Goal: Transaction & Acquisition: Purchase product/service

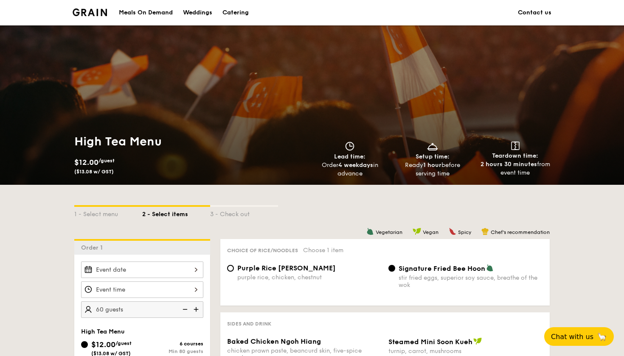
click at [237, 17] on div "Catering" at bounding box center [235, 12] width 26 height 25
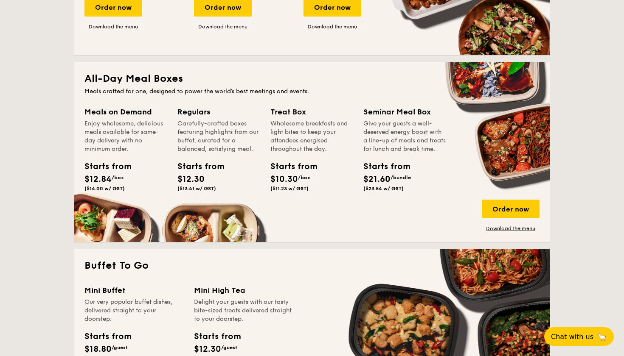
scroll to position [512, 0]
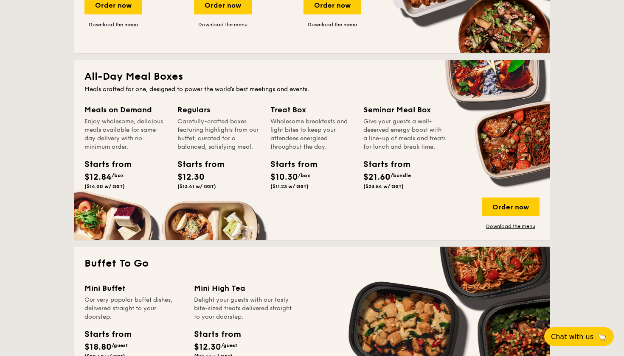
click at [293, 109] on div "Treat Box" at bounding box center [311, 110] width 83 height 12
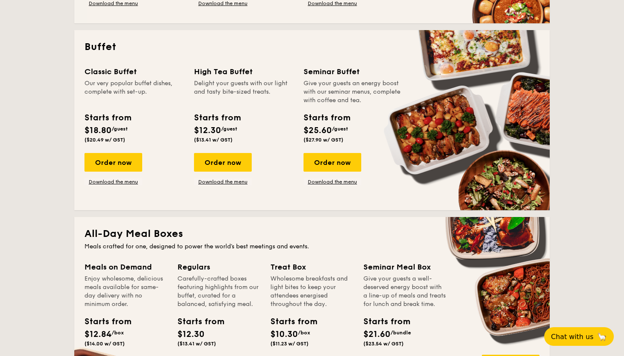
scroll to position [358, 0]
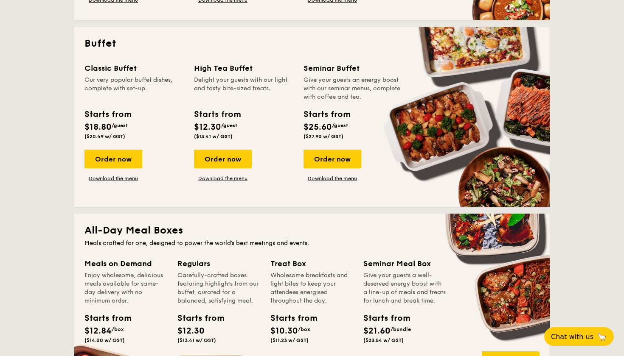
drag, startPoint x: 308, startPoint y: 260, endPoint x: 269, endPoint y: 260, distance: 39.0
click at [269, 260] on div "Meals on Demand Enjoy wholesome, delicious meals available for same-day deliver…" at bounding box center [311, 321] width 455 height 126
click at [303, 317] on div "Starts from" at bounding box center [289, 318] width 38 height 13
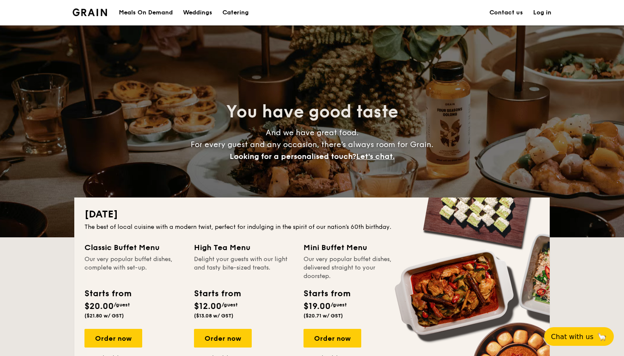
scroll to position [0, 0]
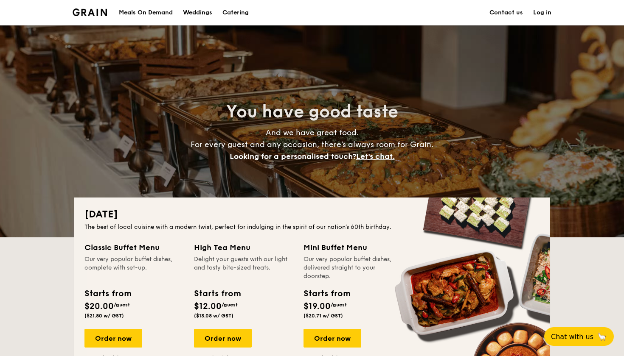
click at [154, 15] on div "Meals On Demand" at bounding box center [146, 12] width 54 height 25
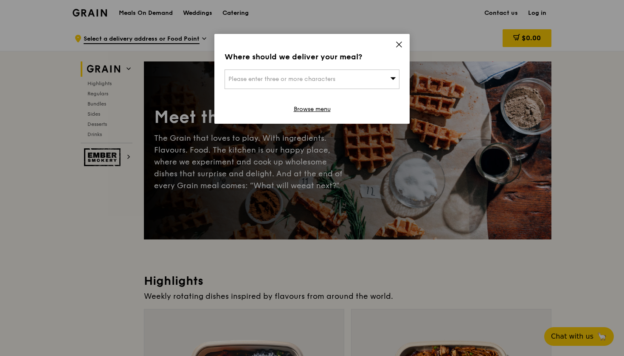
click at [408, 47] on div "Where should we deliver your meal? Please enter three or more characters Browse…" at bounding box center [311, 79] width 195 height 90
click at [406, 45] on div "Where should we deliver your meal? Please enter three or more characters Browse…" at bounding box center [311, 79] width 195 height 90
click at [401, 43] on icon at bounding box center [399, 45] width 8 height 8
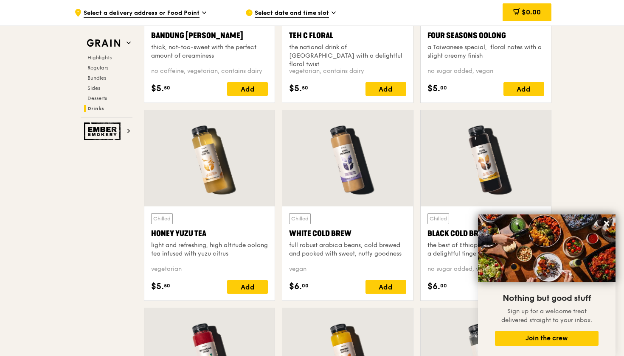
scroll to position [3091, 0]
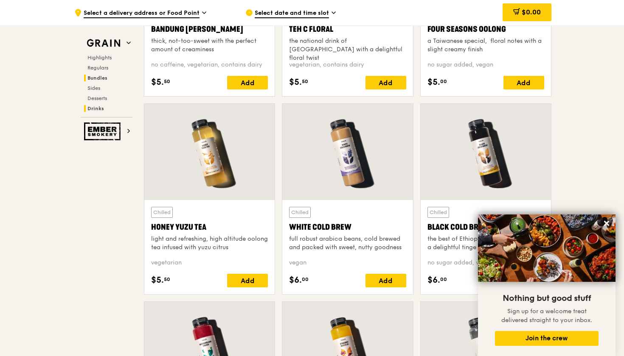
click at [103, 76] on span "Bundles" at bounding box center [97, 78] width 20 height 6
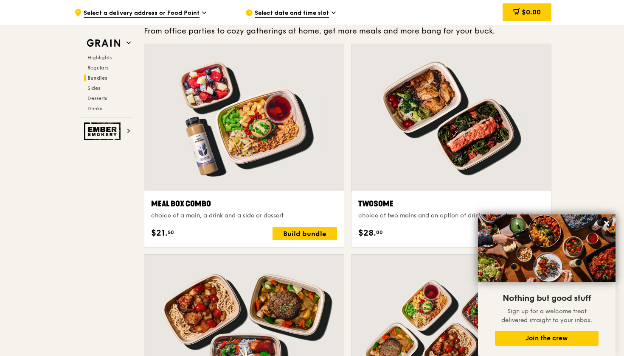
scroll to position [1213, 0]
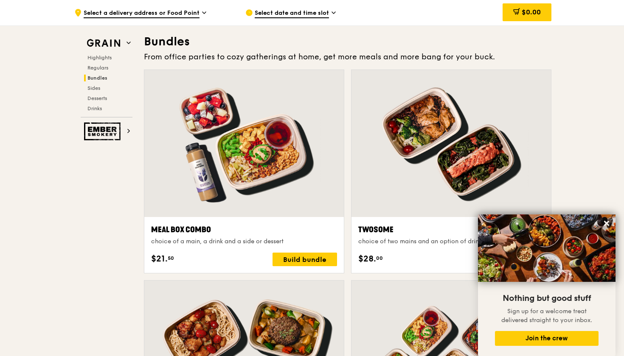
click at [104, 62] on div "Highlights Regulars Bundles Sides Desserts Drinks" at bounding box center [107, 83] width 52 height 58
click at [108, 59] on span "Highlights" at bounding box center [100, 58] width 27 height 6
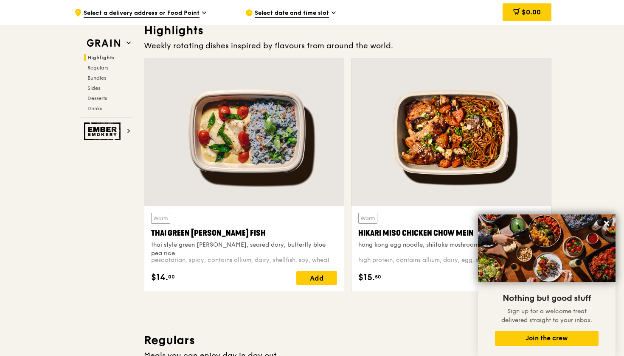
scroll to position [239, 0]
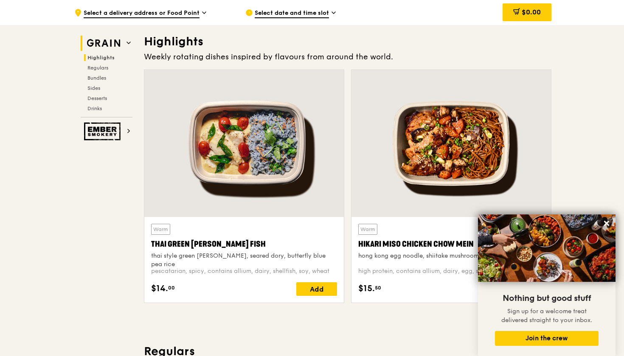
click at [124, 47] on h2 "Grain" at bounding box center [107, 43] width 52 height 15
click at [128, 43] on icon at bounding box center [128, 43] width 3 height 2
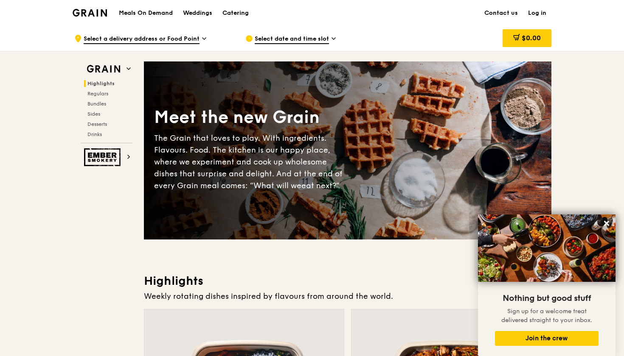
scroll to position [0, 0]
click at [243, 11] on div "Catering" at bounding box center [235, 12] width 26 height 25
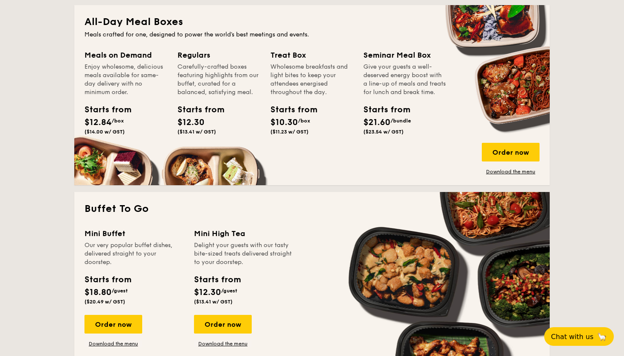
scroll to position [570, 0]
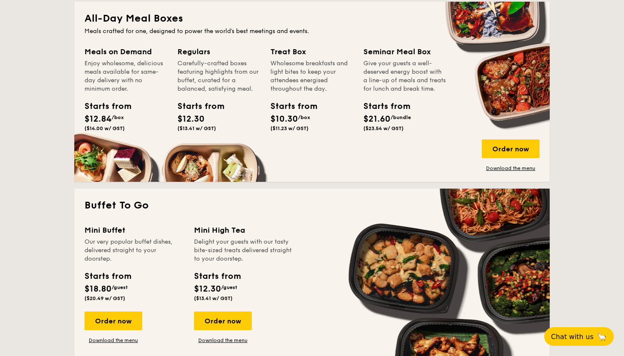
click at [290, 123] on span "$10.30" at bounding box center [284, 119] width 28 height 10
click at [504, 158] on div "Order now" at bounding box center [511, 149] width 58 height 19
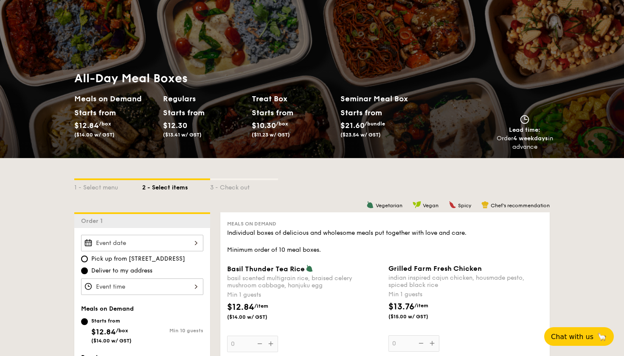
scroll to position [28, 0]
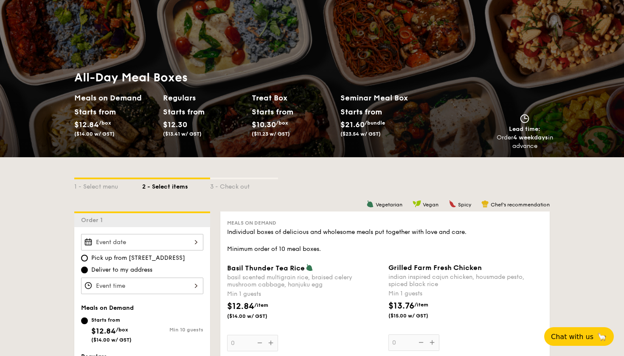
click at [271, 97] on h2 "Treat Box" at bounding box center [293, 98] width 82 height 12
click at [272, 116] on div "Starts from" at bounding box center [271, 112] width 38 height 13
click at [281, 131] on span "($11.23 w/ GST)" at bounding box center [271, 134] width 38 height 6
click at [259, 132] on span "($11.23 w/ GST)" at bounding box center [271, 134] width 38 height 6
click at [261, 115] on div "Starts from" at bounding box center [271, 112] width 38 height 13
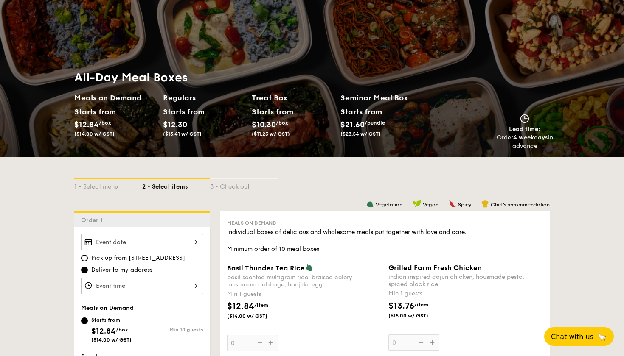
click at [274, 100] on h2 "Treat Box" at bounding box center [293, 98] width 82 height 12
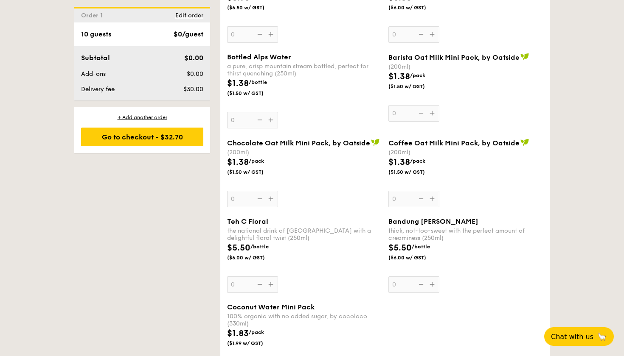
scroll to position [1431, 0]
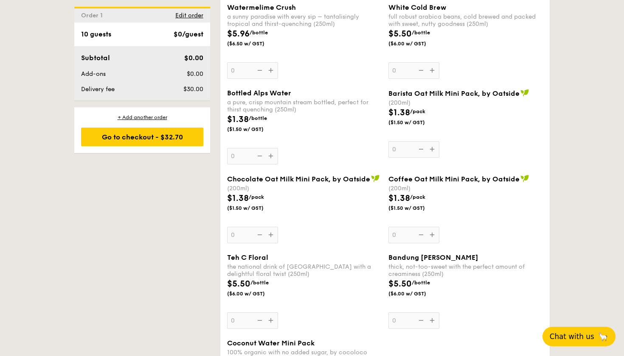
click at [569, 332] on button "Chat with us 🦙" at bounding box center [578, 337] width 73 height 20
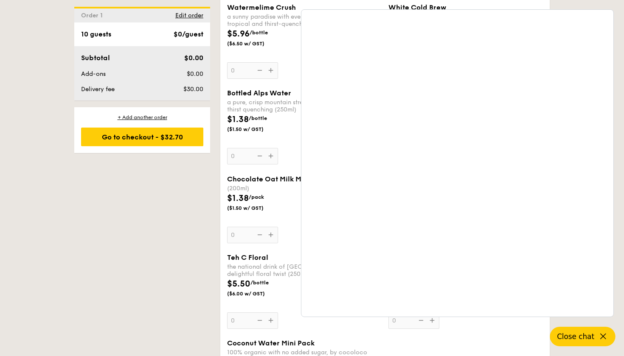
click at [588, 336] on span "Close chat" at bounding box center [575, 337] width 37 height 8
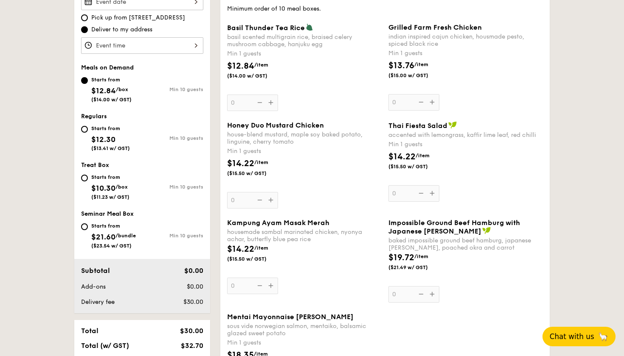
scroll to position [269, 0]
click at [85, 175] on input "Starts from $10.30 /box ($11.23 w/ GST) Min 10 guests" at bounding box center [84, 177] width 7 height 7
radio input "true"
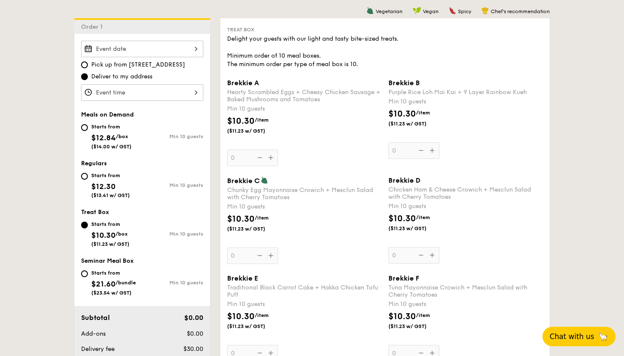
scroll to position [211, 0]
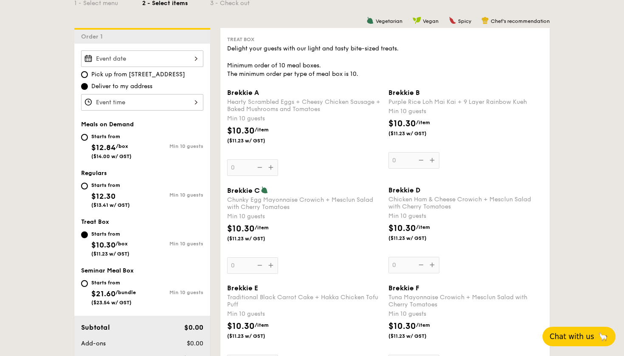
click at [253, 94] on span "Brekkie A" at bounding box center [243, 93] width 32 height 8
click at [253, 160] on input "0" at bounding box center [252, 168] width 51 height 17
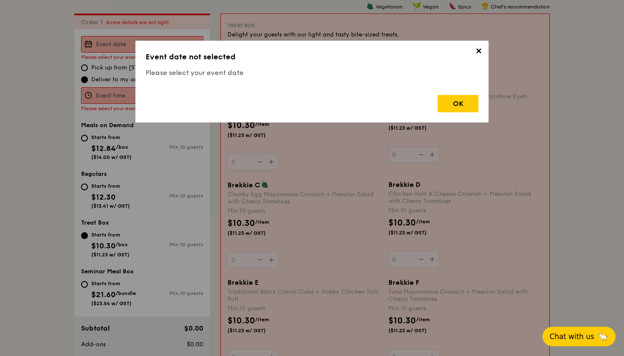
scroll to position [227, 0]
click at [455, 100] on div "OK" at bounding box center [457, 103] width 41 height 17
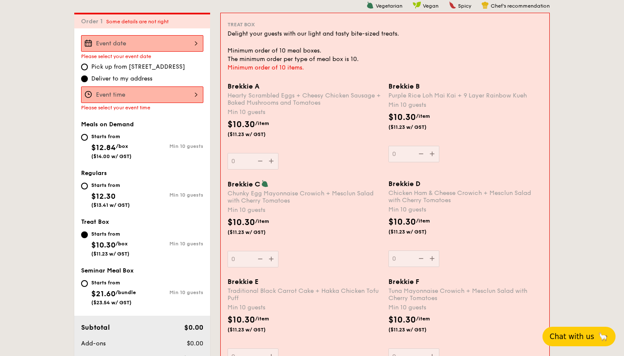
click at [134, 42] on div at bounding box center [142, 43] width 122 height 17
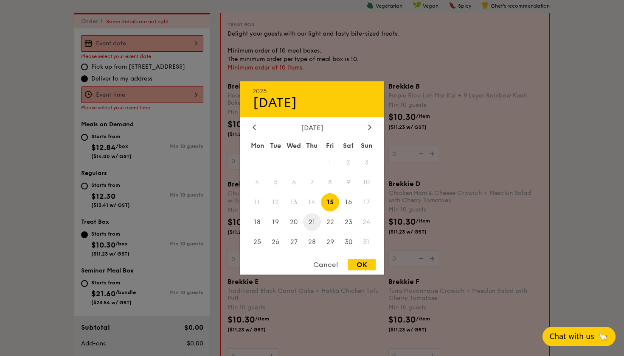
click at [314, 224] on span "21" at bounding box center [312, 222] width 18 height 18
click at [355, 261] on div "OK" at bounding box center [362, 264] width 28 height 11
type input "[DATE]"
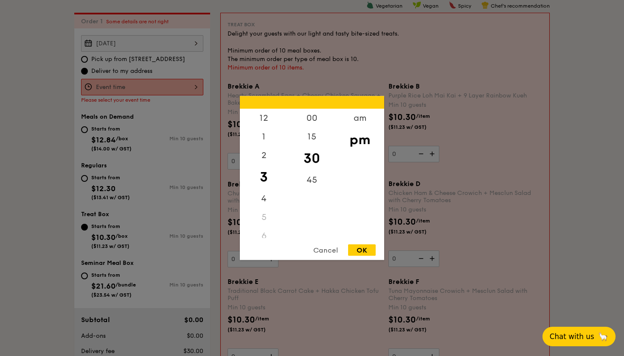
click at [185, 93] on div "12 1 2 3 4 5 6 7 8 9 10 11 00 15 30 45 am pm Cancel OK" at bounding box center [142, 87] width 122 height 17
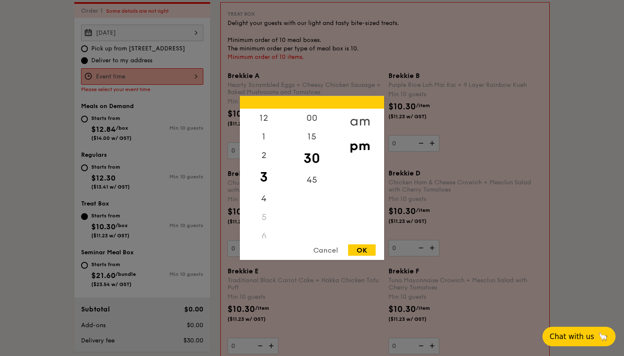
click at [353, 118] on div "am" at bounding box center [360, 121] width 48 height 25
click at [264, 202] on div "9" at bounding box center [264, 199] width 48 height 25
click at [357, 248] on div "OK" at bounding box center [362, 250] width 28 height 11
type input "9:30AM"
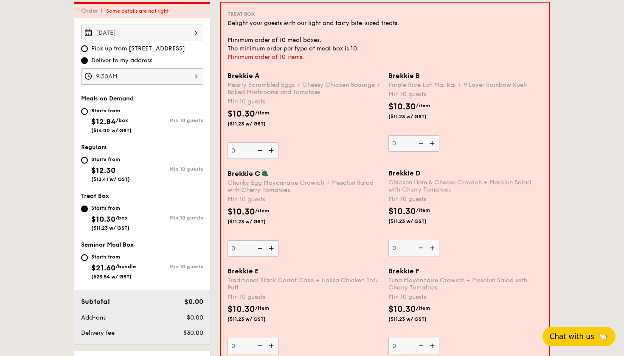
scroll to position [230, 0]
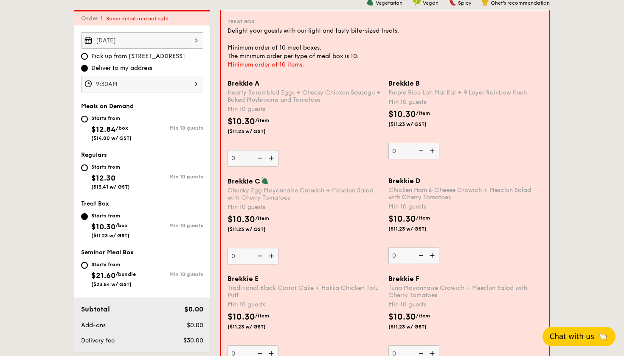
click at [253, 82] on span "Brekkie A" at bounding box center [243, 83] width 32 height 8
click at [253, 150] on input "0" at bounding box center [252, 158] width 51 height 17
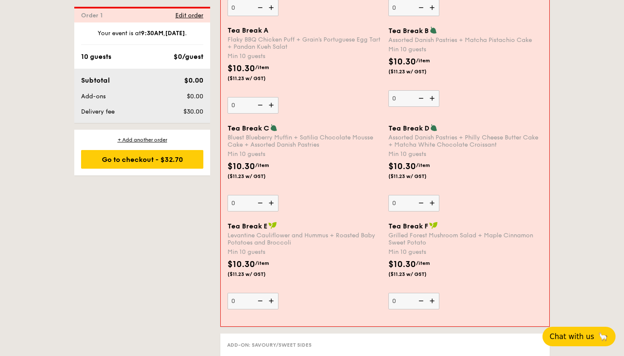
scroll to position [675, 0]
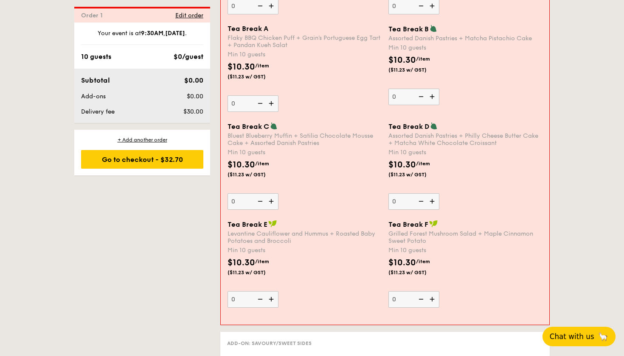
click at [250, 219] on div "Tea Break C Bluest Blueberry Muffin + Satilia Chocolate Mousse Cake + Assorted …" at bounding box center [385, 171] width 322 height 98
click at [252, 222] on span "Tea Break E" at bounding box center [247, 225] width 40 height 8
click at [252, 291] on input "0" at bounding box center [252, 299] width 51 height 17
click at [270, 222] on img at bounding box center [272, 224] width 8 height 8
click at [270, 291] on input "0" at bounding box center [252, 299] width 51 height 17
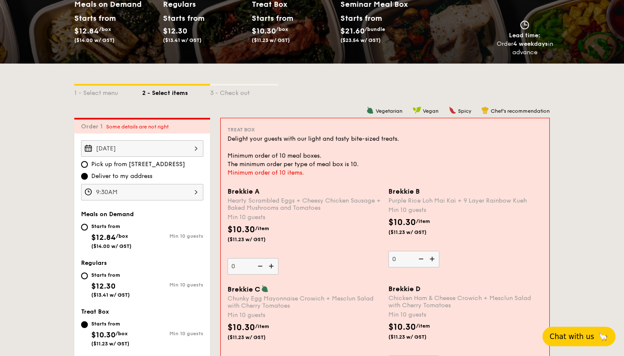
scroll to position [123, 0]
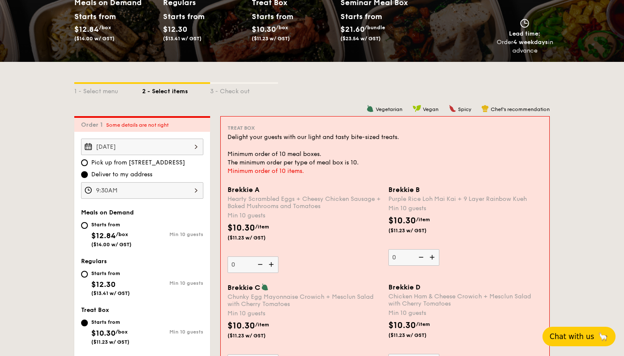
click at [244, 222] on div "$10.30 /item ($11.23 w/ GST)" at bounding box center [256, 232] width 64 height 20
click at [244, 257] on input "0" at bounding box center [252, 265] width 51 height 17
click at [247, 190] on span "Brekkie A" at bounding box center [243, 190] width 32 height 8
click at [247, 257] on input "0" at bounding box center [252, 265] width 51 height 17
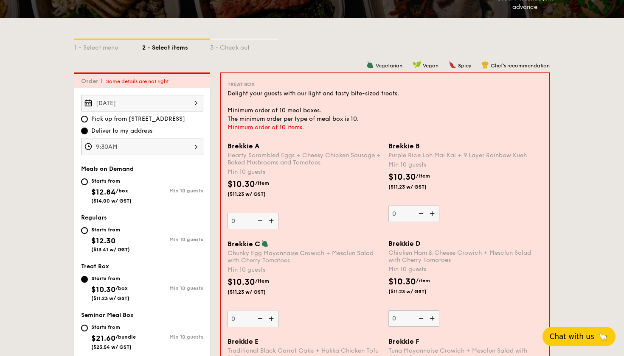
scroll to position [168, 0]
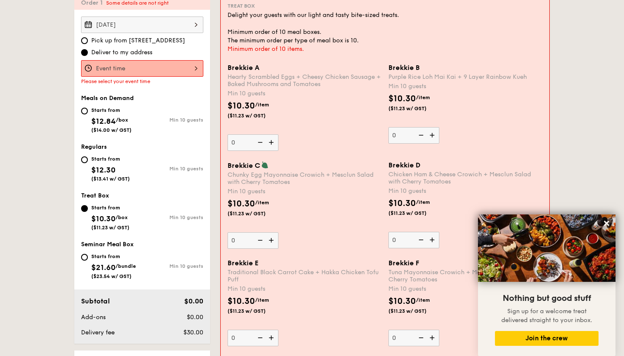
scroll to position [241, 0]
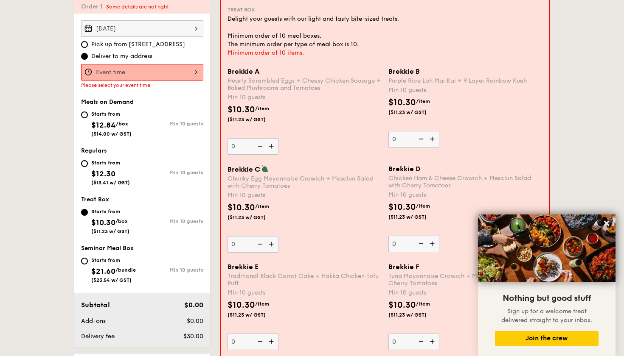
click at [272, 146] on img at bounding box center [272, 146] width 13 height 16
click at [272, 146] on input "0" at bounding box center [252, 146] width 51 height 17
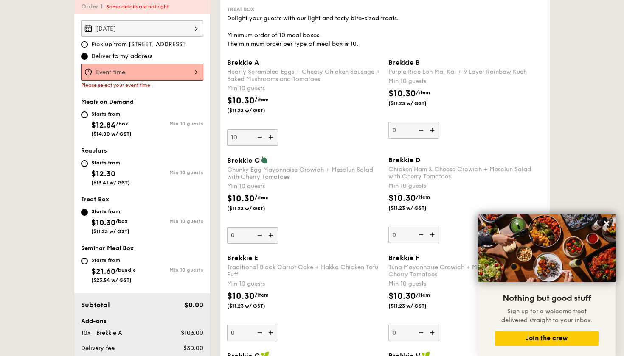
click at [272, 146] on div "Brekkie A Hearty Scrambled Eggs + Cheesy Chicken Sausage + Baked Mushrooms and …" at bounding box center [385, 108] width 322 height 98
click at [275, 134] on img at bounding box center [271, 137] width 13 height 16
click at [275, 134] on input "10" at bounding box center [252, 137] width 51 height 17
click at [275, 134] on img at bounding box center [271, 137] width 13 height 16
click at [275, 134] on input "11" at bounding box center [252, 137] width 51 height 17
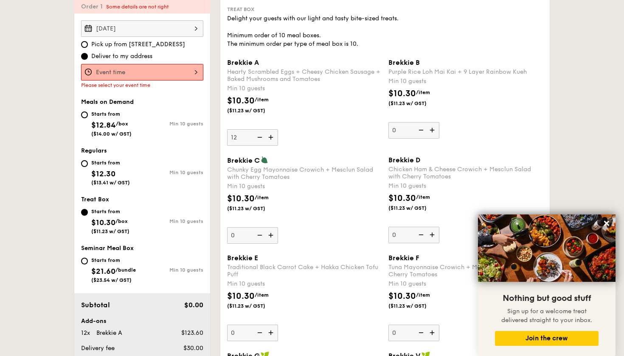
click at [275, 134] on img at bounding box center [271, 137] width 13 height 16
click at [275, 134] on input "12" at bounding box center [252, 137] width 51 height 17
click at [275, 134] on img at bounding box center [271, 137] width 13 height 16
click at [275, 134] on input "13" at bounding box center [252, 137] width 51 height 17
click at [275, 134] on img at bounding box center [271, 137] width 13 height 16
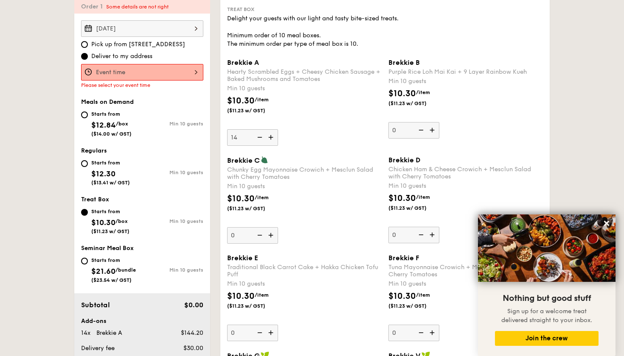
click at [275, 134] on input "14" at bounding box center [252, 137] width 51 height 17
click at [275, 134] on img at bounding box center [271, 137] width 13 height 16
click at [275, 134] on input "15" at bounding box center [252, 137] width 51 height 17
click at [275, 134] on img at bounding box center [271, 137] width 13 height 16
click at [275, 134] on input "16" at bounding box center [252, 137] width 51 height 17
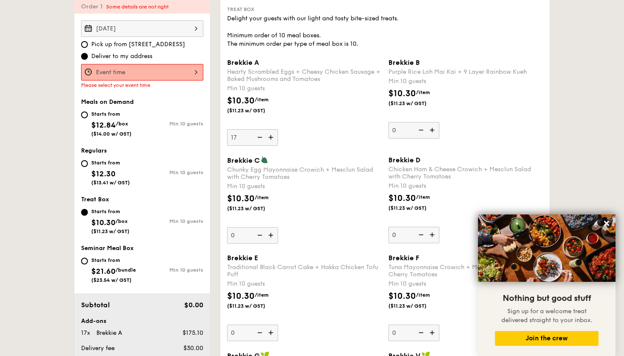
click at [275, 134] on img at bounding box center [271, 137] width 13 height 16
click at [275, 134] on input "17" at bounding box center [252, 137] width 51 height 17
click at [275, 134] on img at bounding box center [271, 137] width 13 height 16
click at [275, 134] on input "18" at bounding box center [252, 137] width 51 height 17
click at [275, 134] on img at bounding box center [271, 137] width 13 height 16
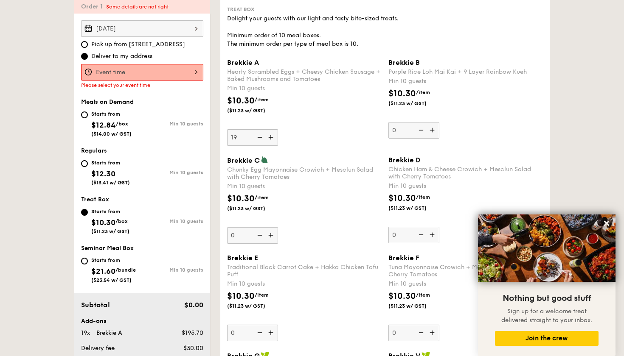
click at [275, 134] on input "19" at bounding box center [252, 137] width 51 height 17
type input "20"
click at [335, 143] on div "Brekkie A Hearty Scrambled Eggs + Cheesy Chicken Sausage + Baked Mushrooms and …" at bounding box center [304, 102] width 154 height 87
click at [278, 143] on input "20" at bounding box center [252, 137] width 51 height 17
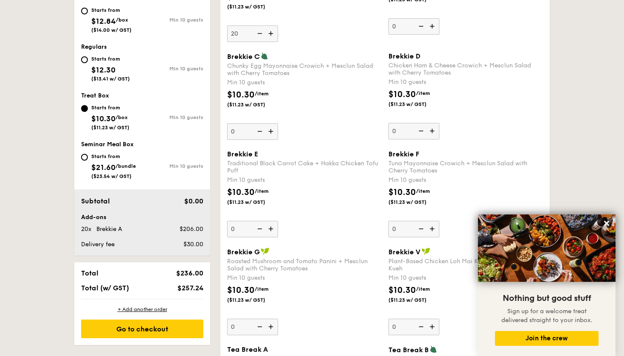
scroll to position [346, 0]
click at [435, 130] on img at bounding box center [432, 131] width 13 height 16
click at [435, 130] on input "0" at bounding box center [413, 131] width 51 height 17
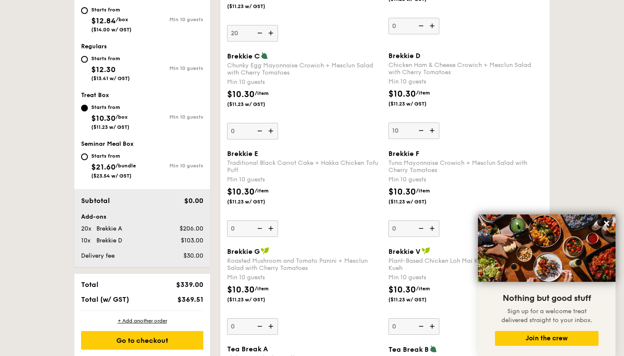
click at [435, 130] on img at bounding box center [432, 131] width 13 height 16
click at [435, 130] on input "10" at bounding box center [413, 131] width 51 height 17
click at [435, 130] on img at bounding box center [432, 131] width 13 height 16
click at [435, 130] on input "11" at bounding box center [413, 131] width 51 height 17
click at [435, 130] on img at bounding box center [432, 131] width 13 height 16
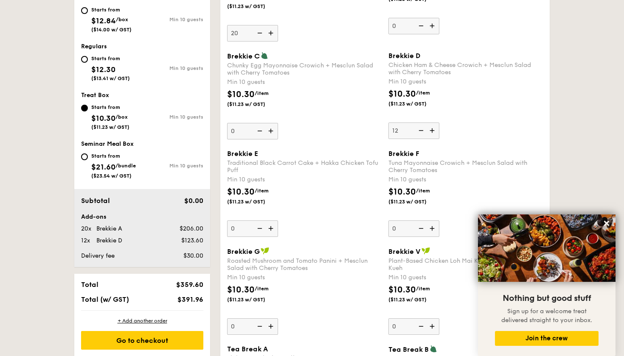
click at [435, 130] on input "12" at bounding box center [413, 131] width 51 height 17
click at [435, 130] on img at bounding box center [432, 131] width 13 height 16
click at [435, 130] on input "13" at bounding box center [413, 131] width 51 height 17
click at [435, 130] on img at bounding box center [432, 131] width 13 height 16
click at [435, 130] on input "14" at bounding box center [413, 131] width 51 height 17
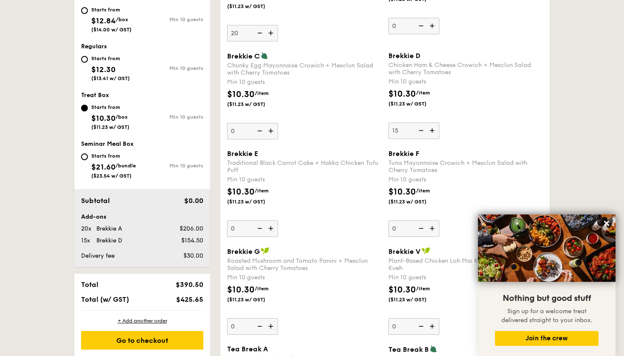
click at [435, 130] on img at bounding box center [432, 131] width 13 height 16
click at [435, 130] on input "15" at bounding box center [413, 131] width 51 height 17
click at [435, 130] on img at bounding box center [432, 131] width 13 height 16
click at [435, 130] on input "16" at bounding box center [413, 131] width 51 height 17
click at [435, 130] on img at bounding box center [432, 131] width 13 height 16
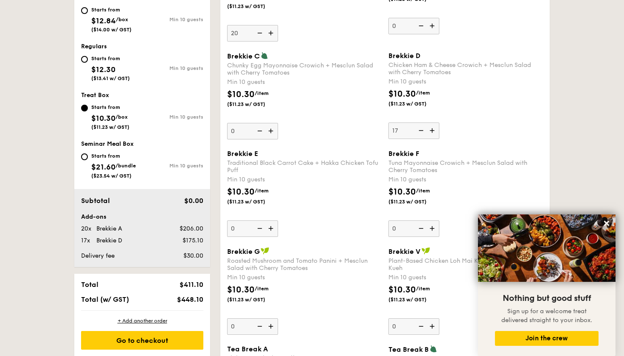
click at [435, 130] on input "17" at bounding box center [413, 131] width 51 height 17
click at [435, 130] on img at bounding box center [432, 131] width 13 height 16
click at [435, 130] on input "18" at bounding box center [413, 131] width 51 height 17
click at [435, 130] on img at bounding box center [432, 131] width 13 height 16
click at [435, 130] on input "19" at bounding box center [413, 131] width 51 height 17
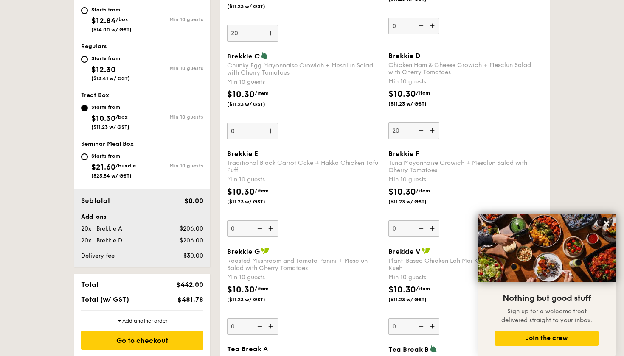
click at [435, 130] on img at bounding box center [432, 131] width 13 height 16
click at [435, 130] on input "20" at bounding box center [413, 131] width 51 height 17
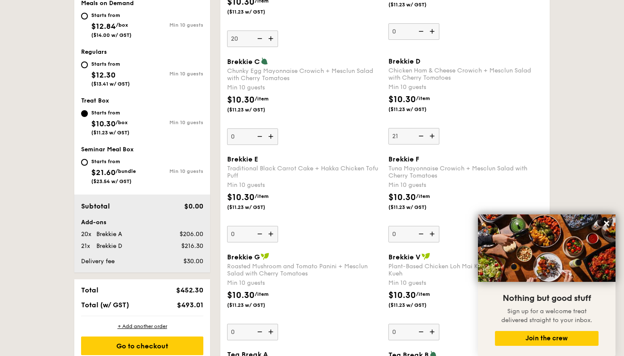
click at [422, 137] on img at bounding box center [420, 136] width 13 height 16
click at [422, 137] on input "21" at bounding box center [413, 136] width 51 height 17
type input "20"
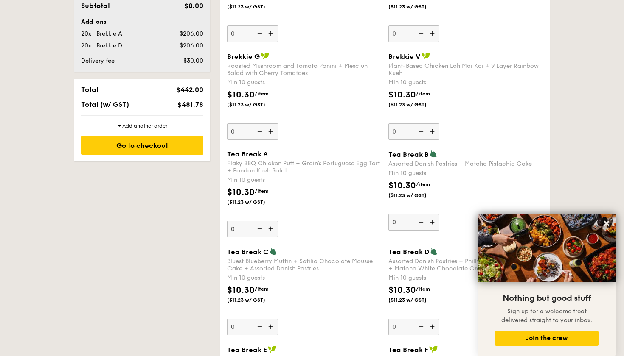
scroll to position [543, 0]
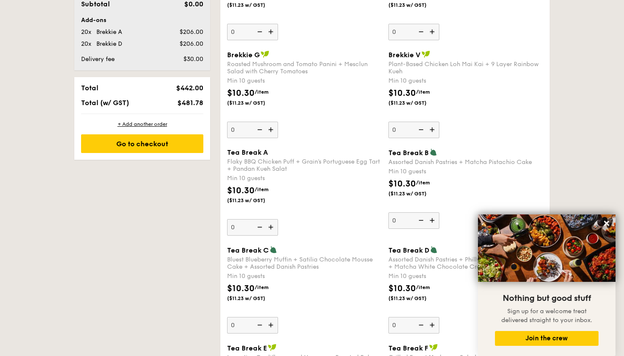
click at [431, 218] on img at bounding box center [432, 221] width 13 height 16
click at [431, 218] on input "0" at bounding box center [413, 221] width 51 height 17
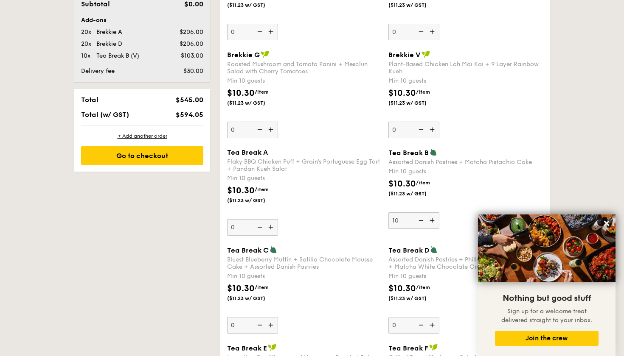
click at [431, 218] on img at bounding box center [432, 221] width 13 height 16
click at [431, 218] on input "10" at bounding box center [413, 221] width 51 height 17
click at [431, 218] on img at bounding box center [432, 221] width 13 height 16
click at [431, 218] on input "11" at bounding box center [413, 221] width 51 height 17
click at [414, 218] on img at bounding box center [420, 221] width 13 height 16
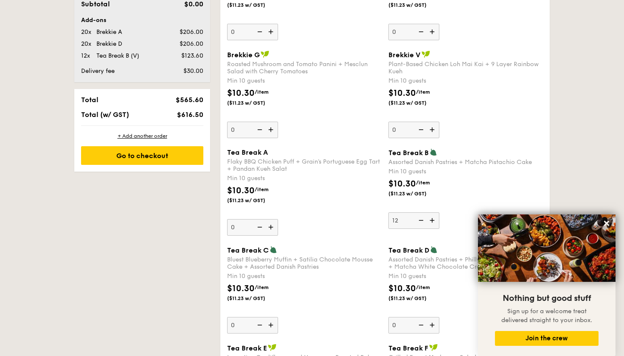
click at [414, 218] on input "12" at bounding box center [413, 221] width 51 height 17
click at [416, 219] on img at bounding box center [420, 221] width 13 height 16
click at [416, 219] on input "11" at bounding box center [413, 221] width 51 height 17
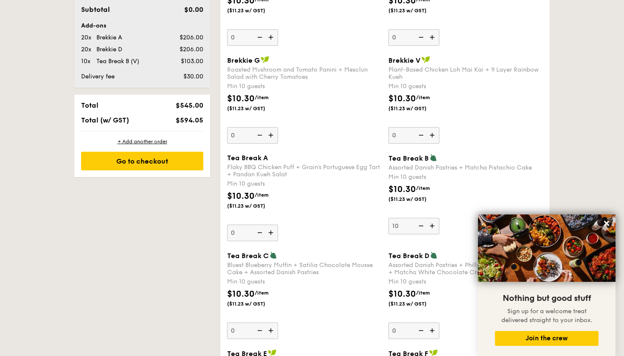
scroll to position [537, 0]
click at [431, 228] on img at bounding box center [432, 226] width 13 height 16
click at [431, 228] on input "10" at bounding box center [413, 226] width 51 height 17
click at [431, 228] on img at bounding box center [432, 226] width 13 height 16
click at [431, 228] on input "11" at bounding box center [413, 226] width 51 height 17
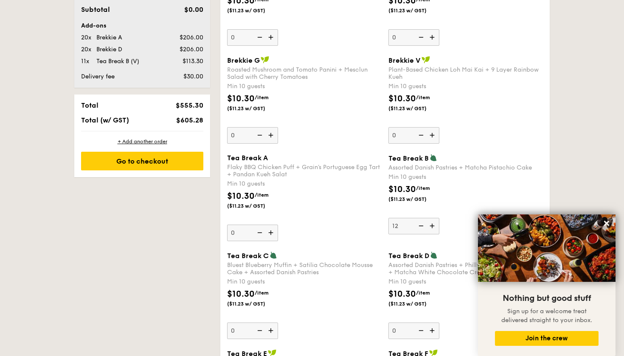
click at [431, 228] on img at bounding box center [432, 226] width 13 height 16
click at [431, 228] on input "12" at bounding box center [413, 226] width 51 height 17
click at [431, 228] on img at bounding box center [432, 226] width 13 height 16
click at [431, 228] on input "13" at bounding box center [413, 226] width 51 height 17
click at [431, 228] on img at bounding box center [432, 226] width 13 height 16
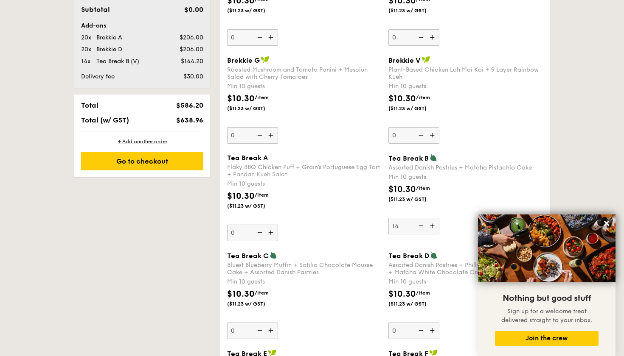
click at [431, 228] on input "14" at bounding box center [413, 226] width 51 height 17
click at [431, 228] on img at bounding box center [432, 226] width 13 height 16
click at [431, 228] on input "15" at bounding box center [413, 226] width 51 height 17
click at [431, 228] on img at bounding box center [432, 226] width 13 height 16
click at [431, 228] on input "16" at bounding box center [413, 226] width 51 height 17
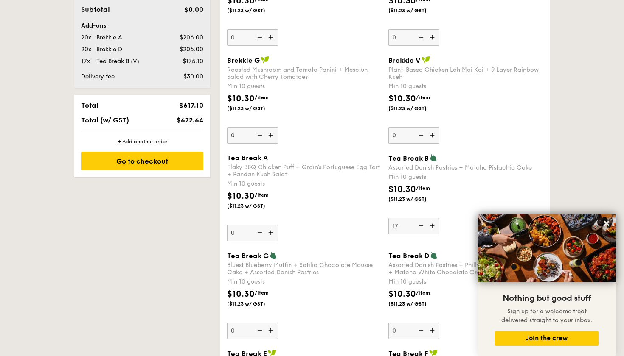
click at [431, 228] on img at bounding box center [432, 226] width 13 height 16
click at [431, 228] on input "17" at bounding box center [413, 226] width 51 height 17
click at [431, 228] on img at bounding box center [432, 226] width 13 height 16
click at [431, 228] on input "18" at bounding box center [413, 226] width 51 height 17
click at [431, 228] on img at bounding box center [432, 226] width 13 height 16
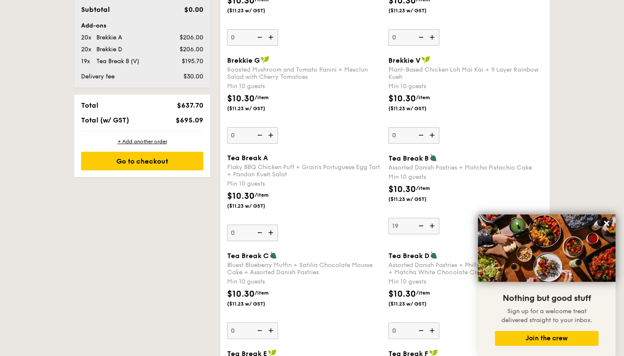
click at [431, 228] on input "19" at bounding box center [413, 226] width 51 height 17
type input "20"
click at [460, 195] on div "$10.30 /item ($11.23 w/ GST)" at bounding box center [465, 198] width 161 height 30
click at [439, 218] on input "20" at bounding box center [413, 226] width 51 height 17
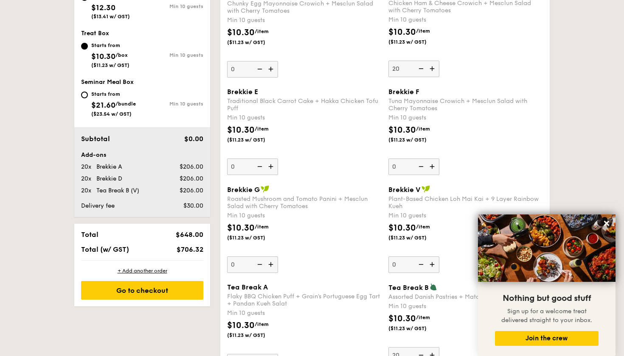
scroll to position [418, 0]
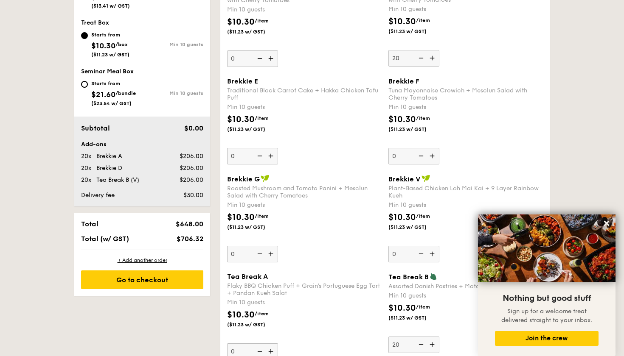
click at [433, 255] on img at bounding box center [432, 254] width 13 height 16
click at [433, 255] on input "0" at bounding box center [413, 254] width 51 height 17
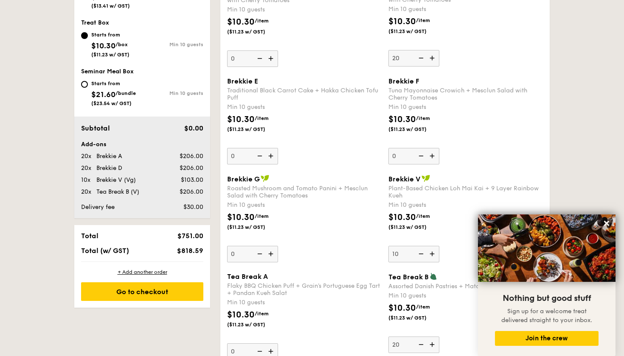
click at [433, 255] on img at bounding box center [432, 254] width 13 height 16
click at [433, 255] on input "10" at bounding box center [413, 254] width 51 height 17
click at [433, 255] on img at bounding box center [432, 254] width 13 height 16
click at [433, 255] on input "11" at bounding box center [413, 254] width 51 height 17
click at [420, 255] on img at bounding box center [420, 254] width 13 height 16
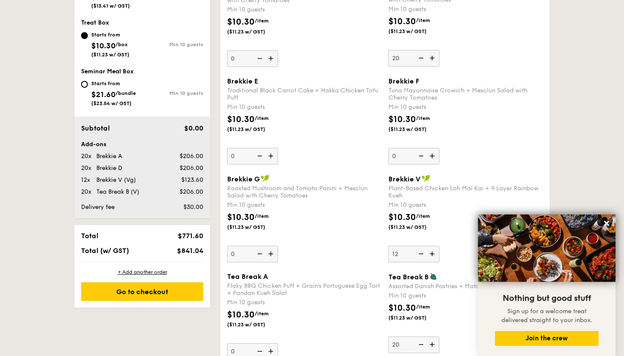
click at [420, 255] on input "12" at bounding box center [413, 254] width 51 height 17
click at [420, 255] on img at bounding box center [420, 254] width 13 height 16
click at [420, 255] on input "11" at bounding box center [413, 254] width 51 height 17
click at [419, 252] on img at bounding box center [420, 254] width 13 height 16
click at [419, 252] on input "10" at bounding box center [413, 254] width 51 height 17
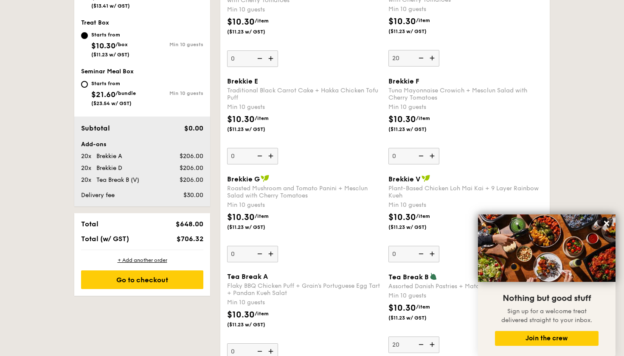
click at [420, 254] on img at bounding box center [420, 254] width 13 height 16
click at [420, 254] on input "0" at bounding box center [413, 254] width 51 height 17
click at [420, 254] on img at bounding box center [420, 254] width 13 height 16
click at [420, 254] on input "0" at bounding box center [413, 254] width 51 height 17
click at [420, 254] on img at bounding box center [420, 254] width 13 height 16
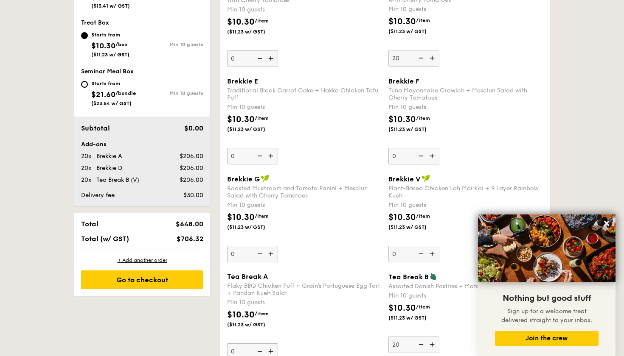
click at [420, 254] on input "0" at bounding box center [413, 254] width 51 height 17
click at [428, 254] on img at bounding box center [432, 254] width 13 height 16
click at [428, 254] on input "0" at bounding box center [413, 254] width 51 height 17
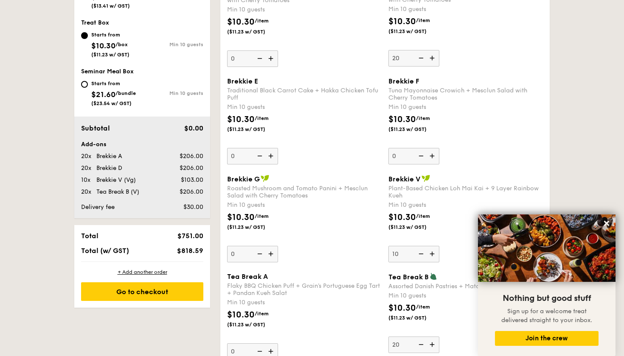
click at [424, 255] on img at bounding box center [420, 254] width 13 height 16
click at [424, 255] on input "10" at bounding box center [413, 254] width 51 height 17
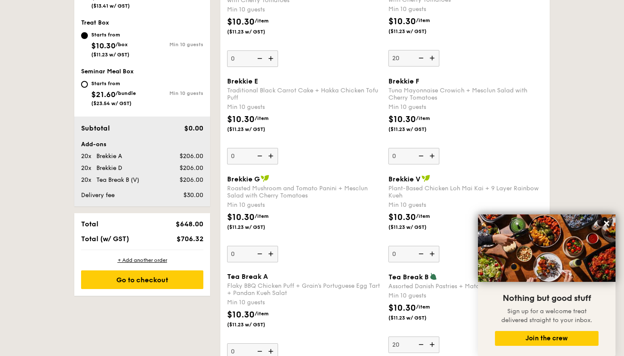
click at [431, 258] on img at bounding box center [432, 254] width 13 height 16
click at [431, 258] on input "0" at bounding box center [413, 254] width 51 height 17
type input "10"
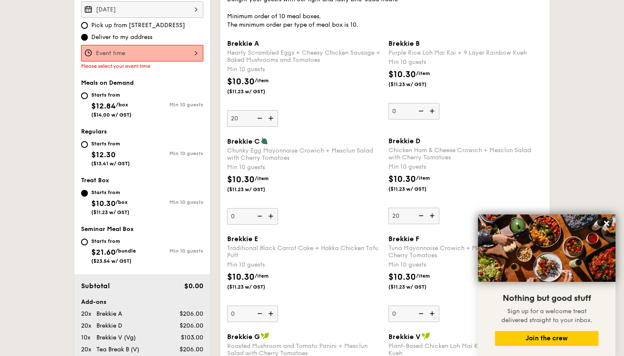
scroll to position [495, 0]
